Goal: Transaction & Acquisition: Purchase product/service

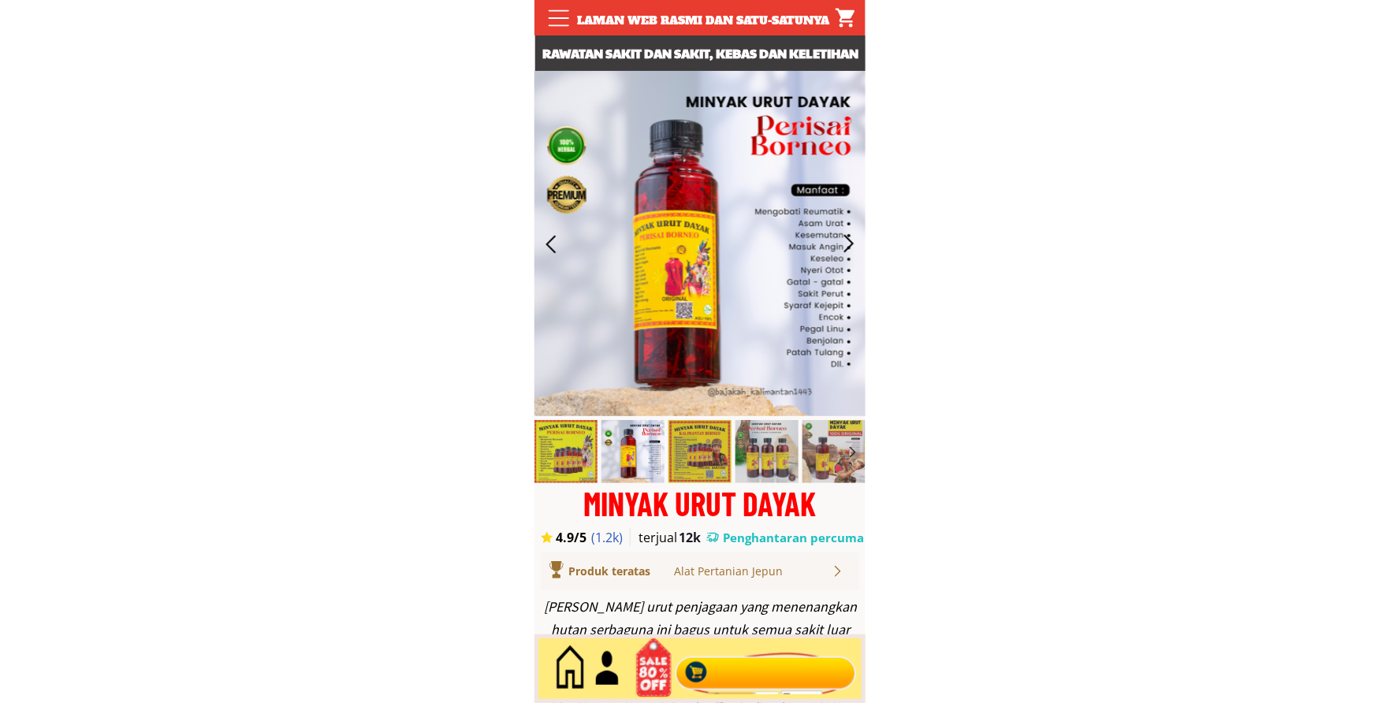
click at [750, 668] on div at bounding box center [766, 669] width 191 height 52
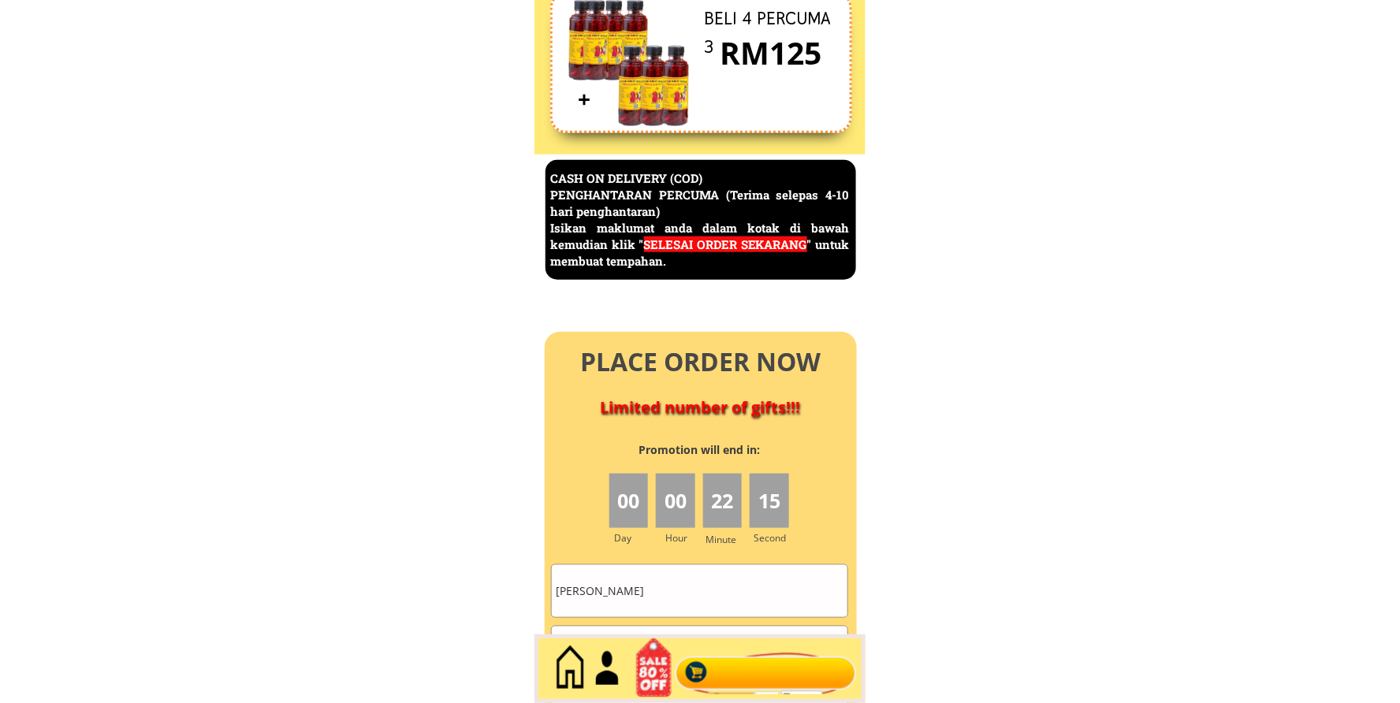
scroll to position [6839, 0]
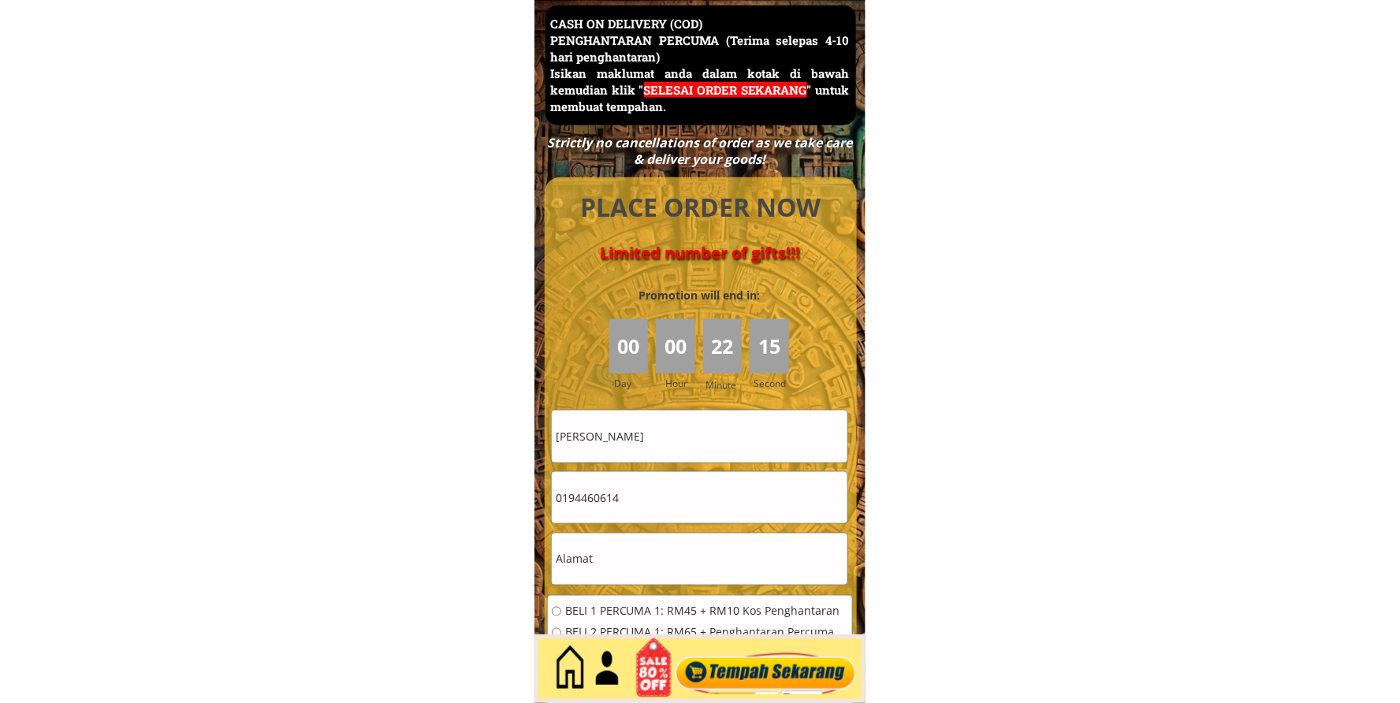
click at [660, 552] on input "text" at bounding box center [700, 559] width 296 height 51
drag, startPoint x: 650, startPoint y: 574, endPoint x: 517, endPoint y: 571, distance: 132.5
type input "01112402096"
drag, startPoint x: 607, startPoint y: 501, endPoint x: 482, endPoint y: 502, distance: 124.5
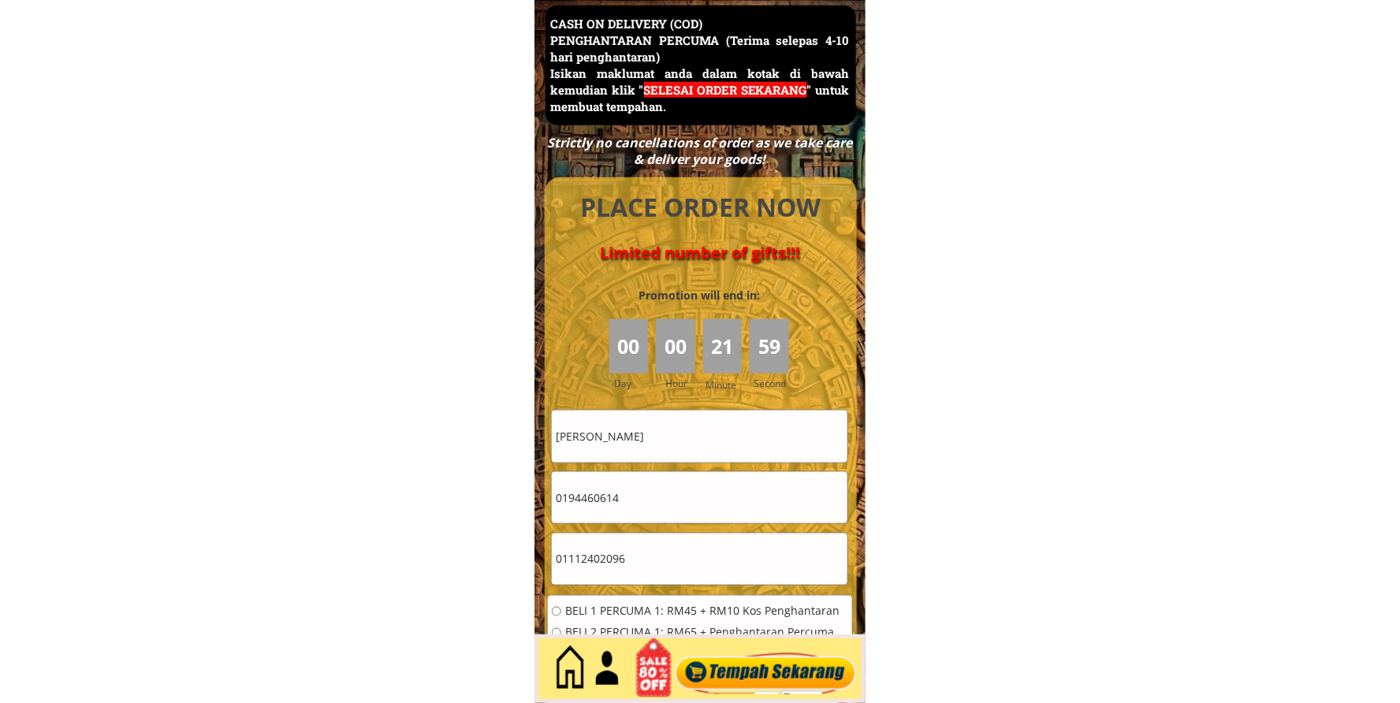
paste input "112402096"
type input "01112402096"
drag, startPoint x: 711, startPoint y: 442, endPoint x: 371, endPoint y: 471, distance: 341.0
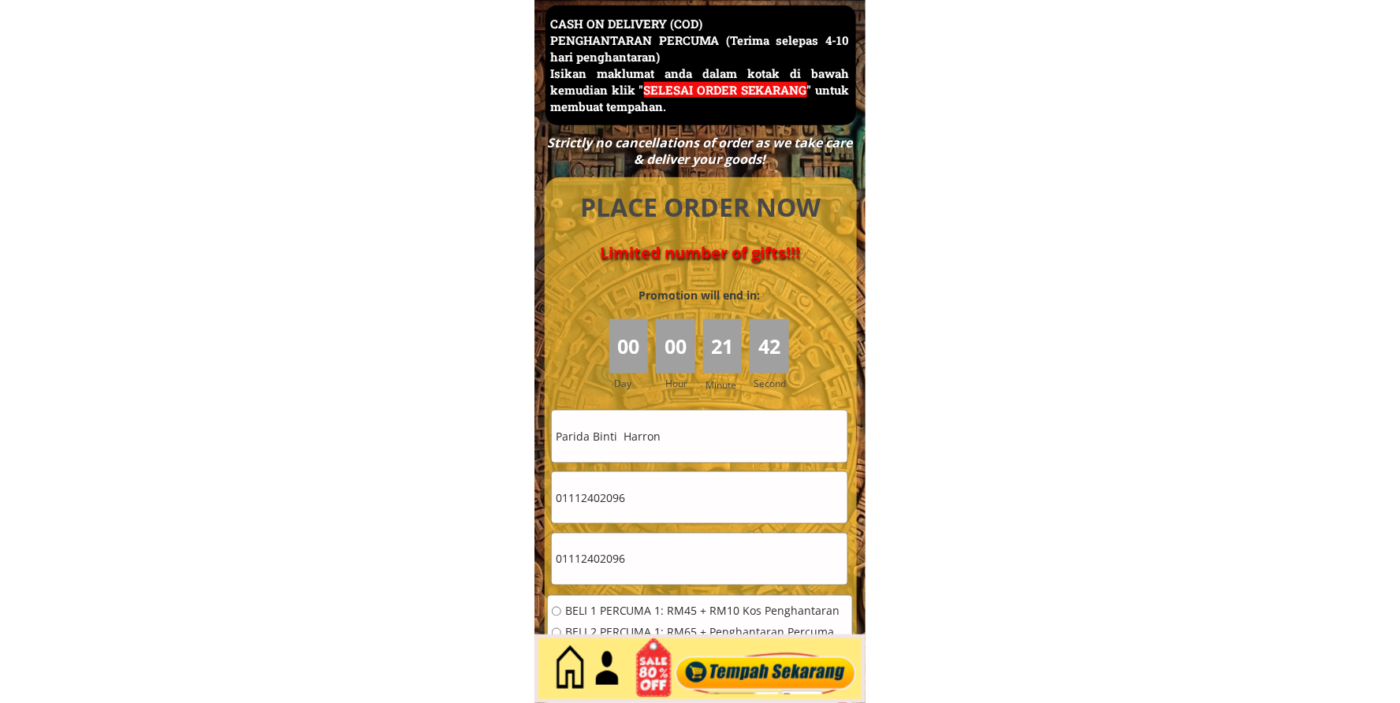
type input "Parida Binti Harron"
click at [665, 585] on div "01112402096" at bounding box center [699, 559] width 297 height 53
click at [658, 564] on input "01112402096" at bounding box center [700, 559] width 296 height 51
paste input "[GEOGRAPHIC_DATA]"
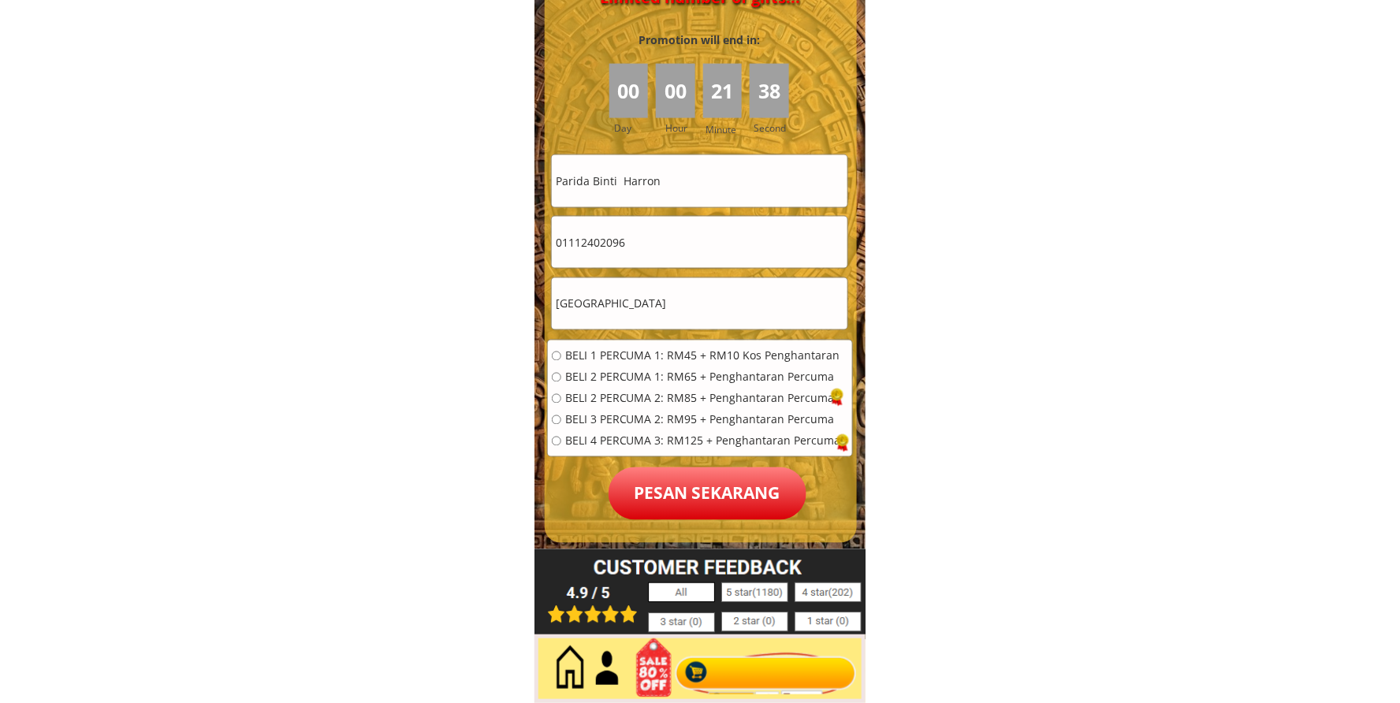
scroll to position [7131, 0]
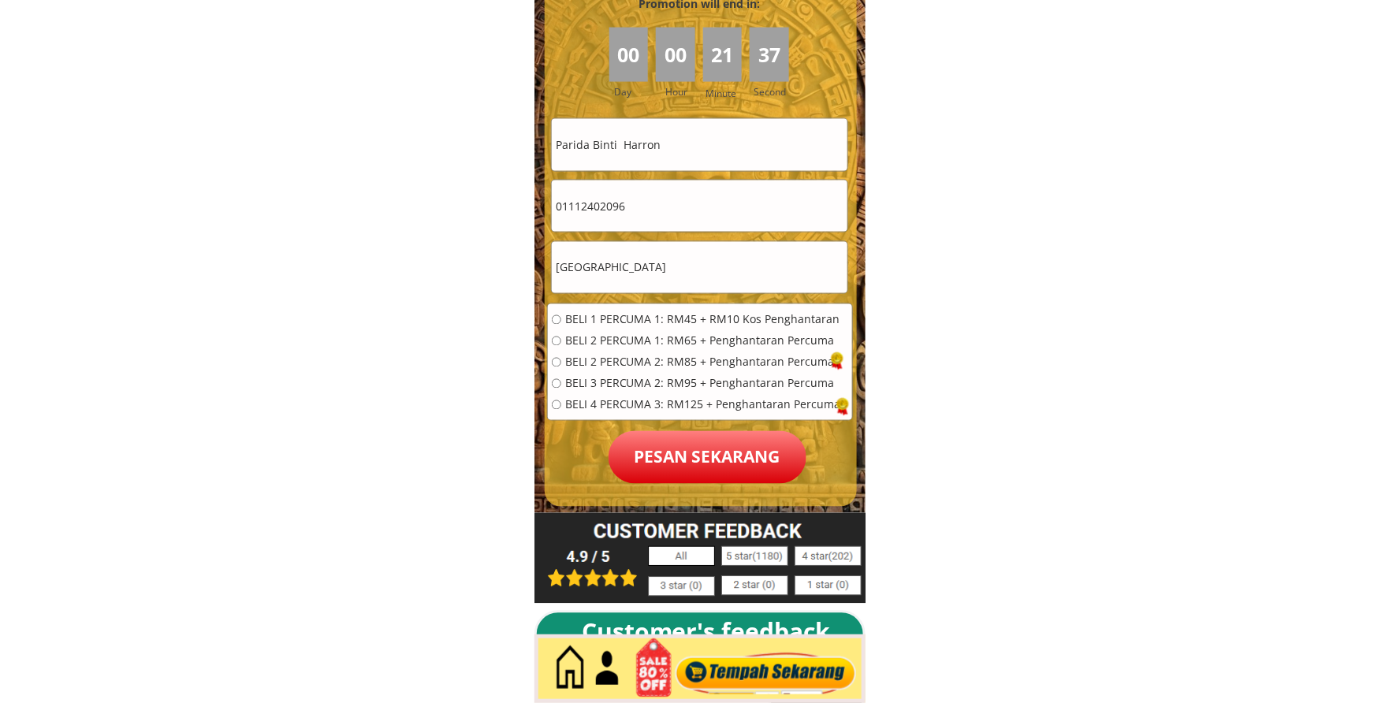
type input "[GEOGRAPHIC_DATA]"
click at [619, 316] on span "BELI 1 PERCUMA 1: RM45 + RM10 Kos Penghantaran" at bounding box center [703, 320] width 276 height 11
radio input "true"
click at [684, 452] on p "Pesan sekarang" at bounding box center [708, 457] width 198 height 53
